Goal: Navigation & Orientation: Find specific page/section

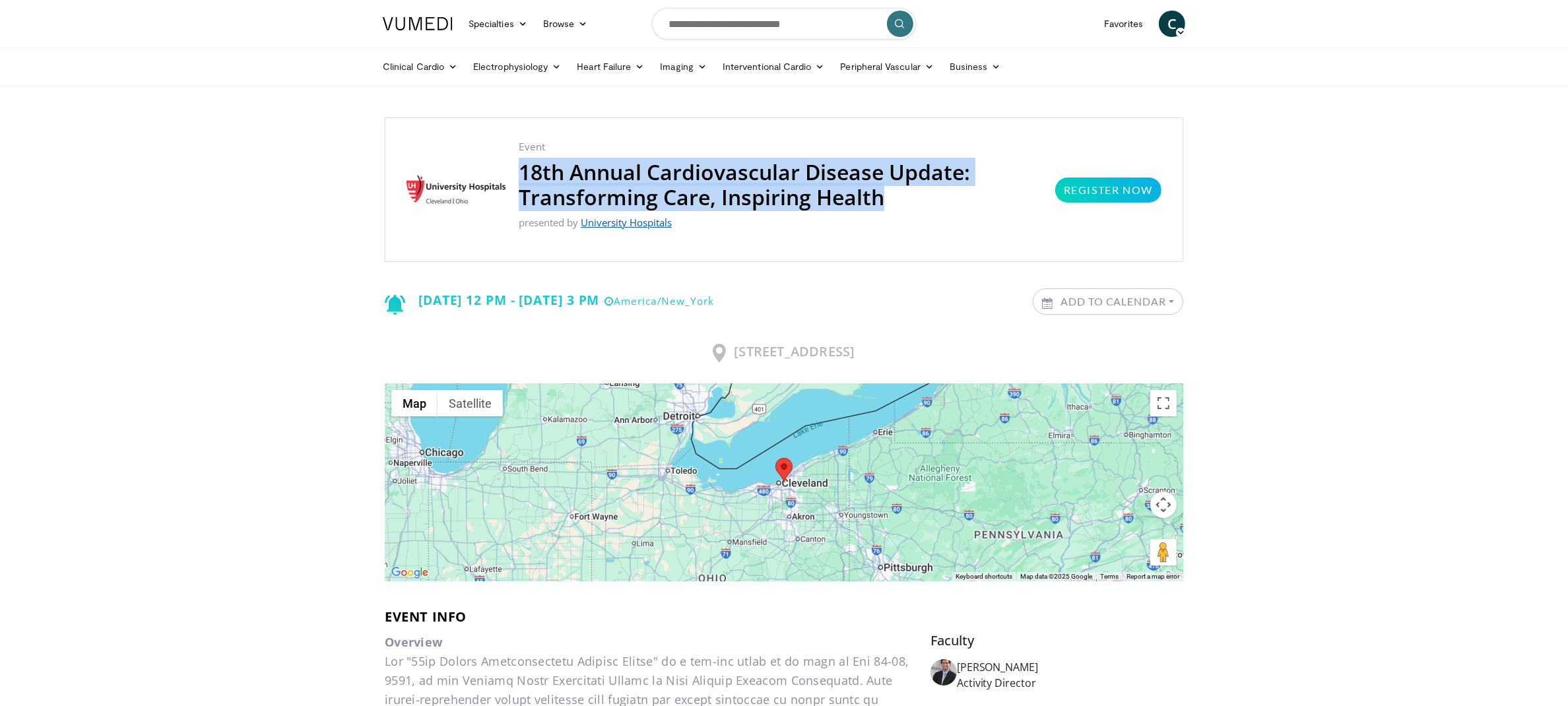
click at [651, 216] on link "University Hospitals" at bounding box center [626, 222] width 91 height 13
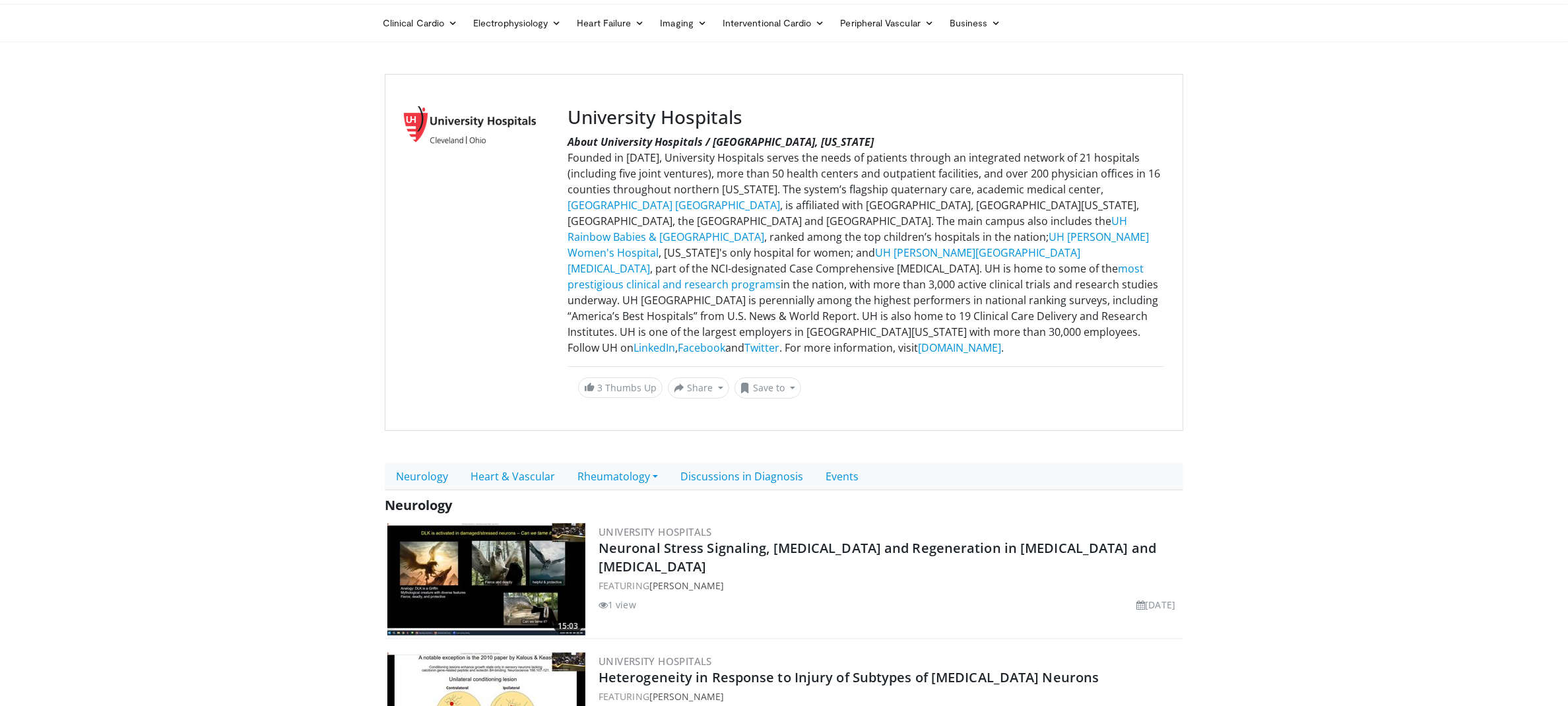
scroll to position [63, 0]
